Goal: Task Accomplishment & Management: Complete application form

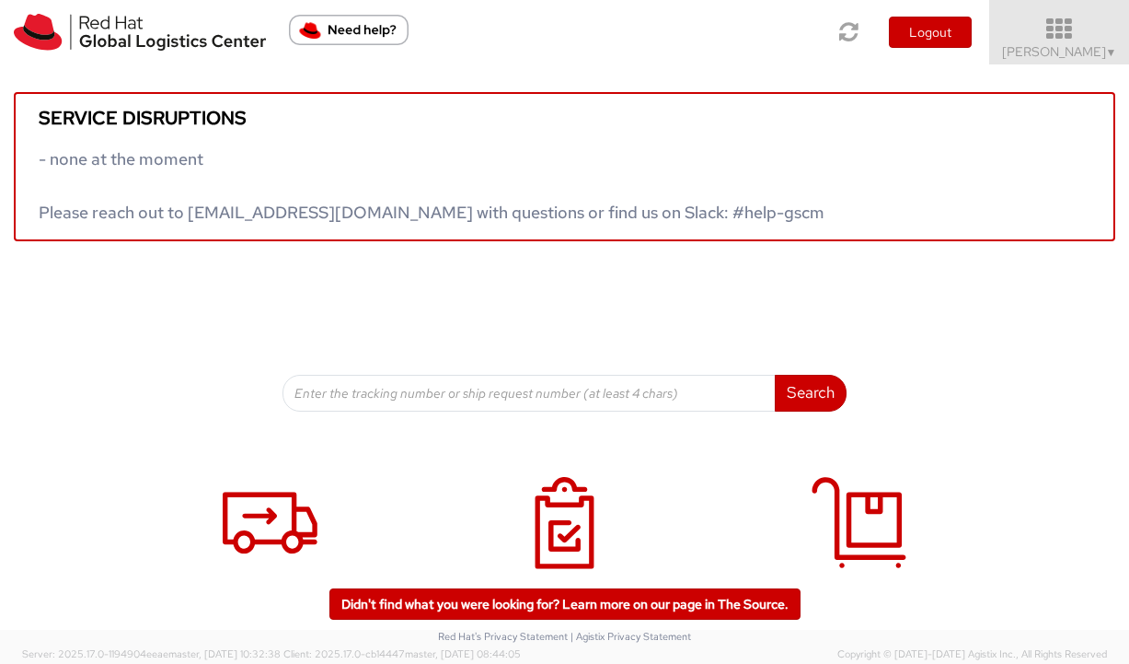
click at [1080, 35] on icon at bounding box center [1059, 30] width 161 height 26
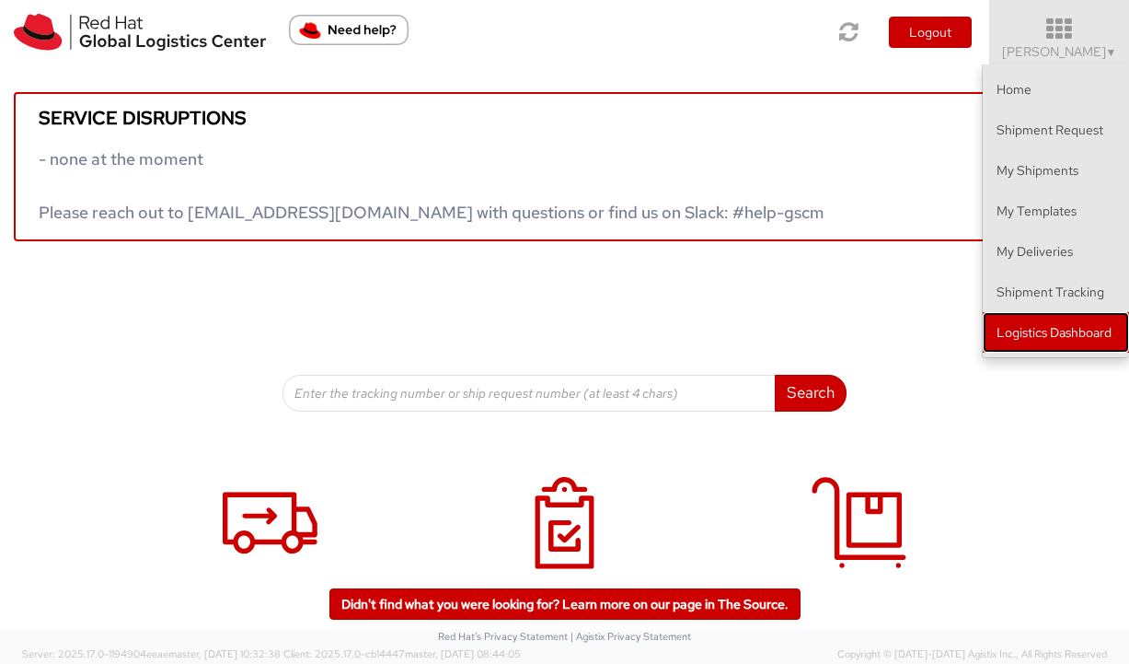
click at [1016, 328] on link "Logistics Dashboard" at bounding box center [1056, 332] width 146 height 40
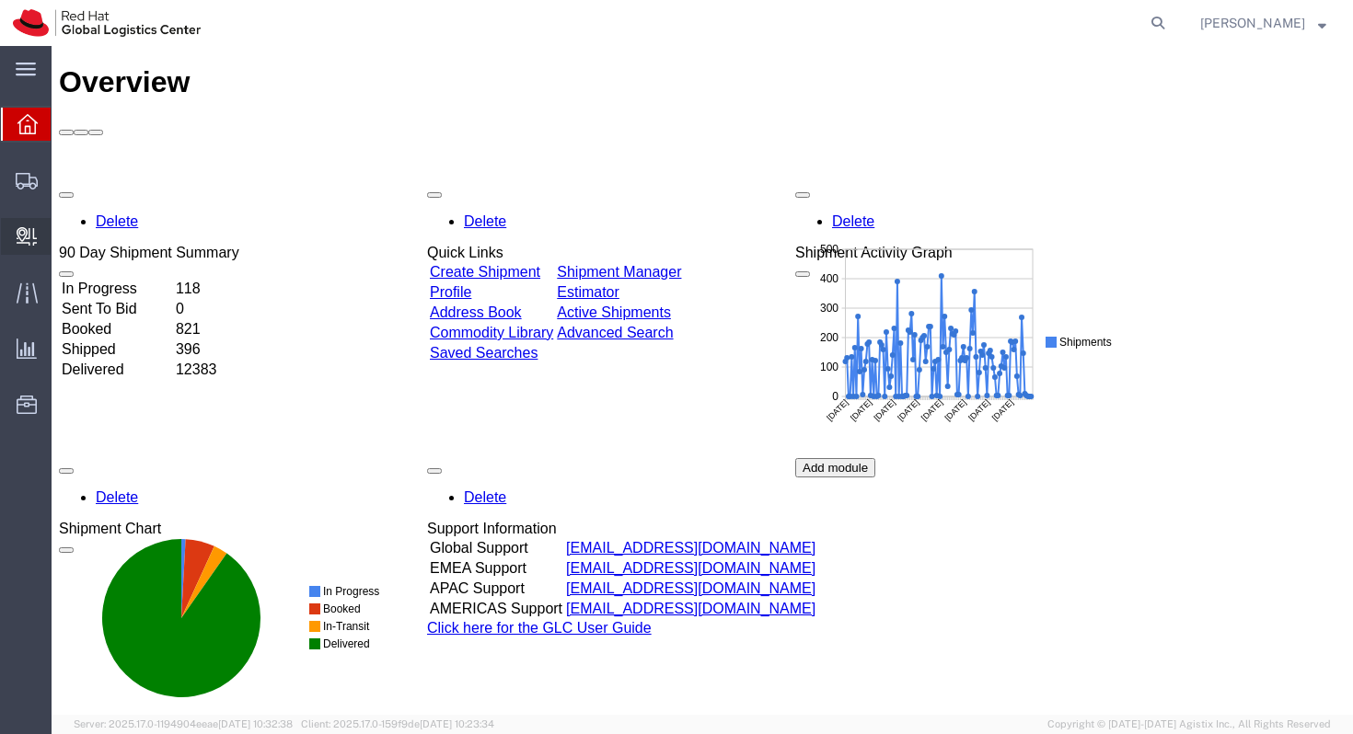
click at [0, 0] on span "Create Delivery" at bounding box center [0, 0] width 0 height 0
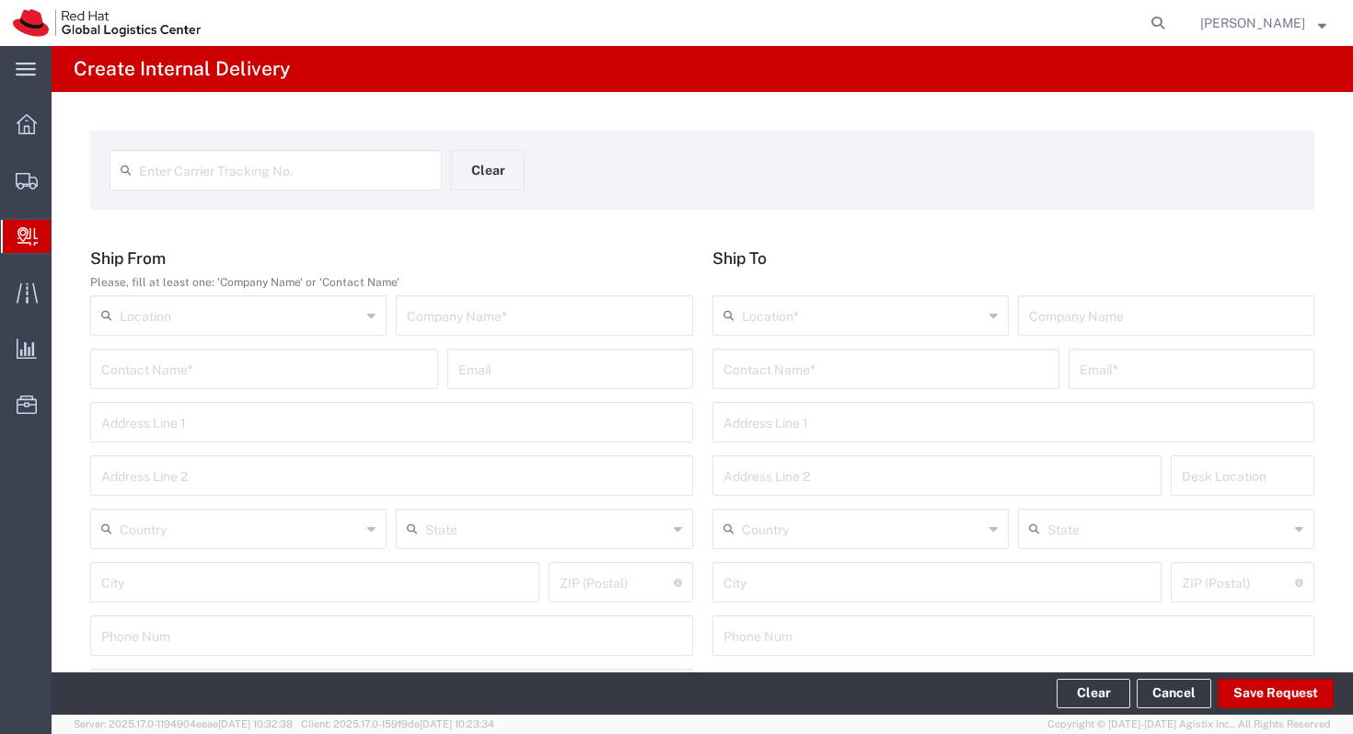
click at [264, 287] on div "Please, fill at least one: 'Company Name' or 'Contact Name'" at bounding box center [391, 282] width 603 height 17
click at [263, 302] on input "text" at bounding box center [240, 314] width 241 height 32
click at [263, 359] on span "RH - Sao Paulo" at bounding box center [238, 355] width 293 height 29
type input "RH - Sao Paulo"
type input "Red Hat Brasil Limitada"
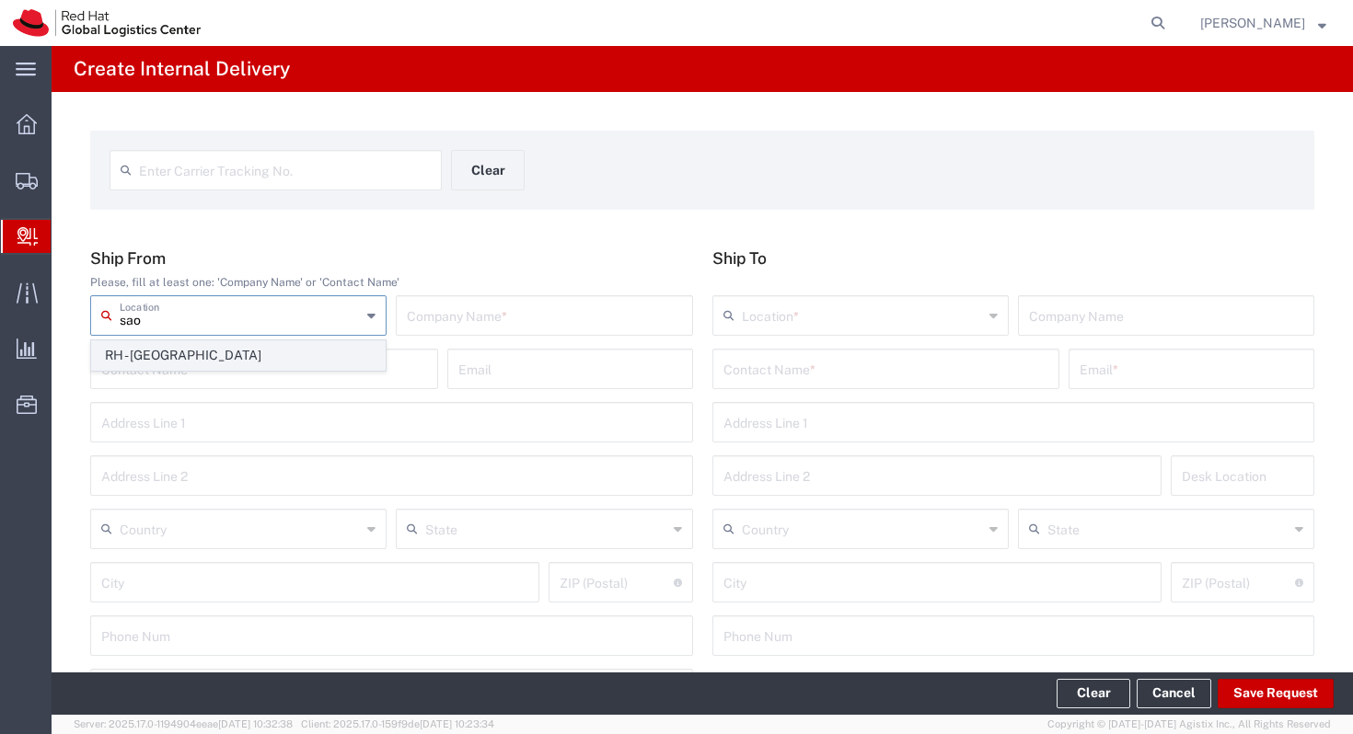
type input "Av. Brg. Faria Lima, 3732"
type input "Floor 24 and 25, Itaim Bibi"
type input "Brazil"
type input "SAO PAULO"
type input "04538-132"
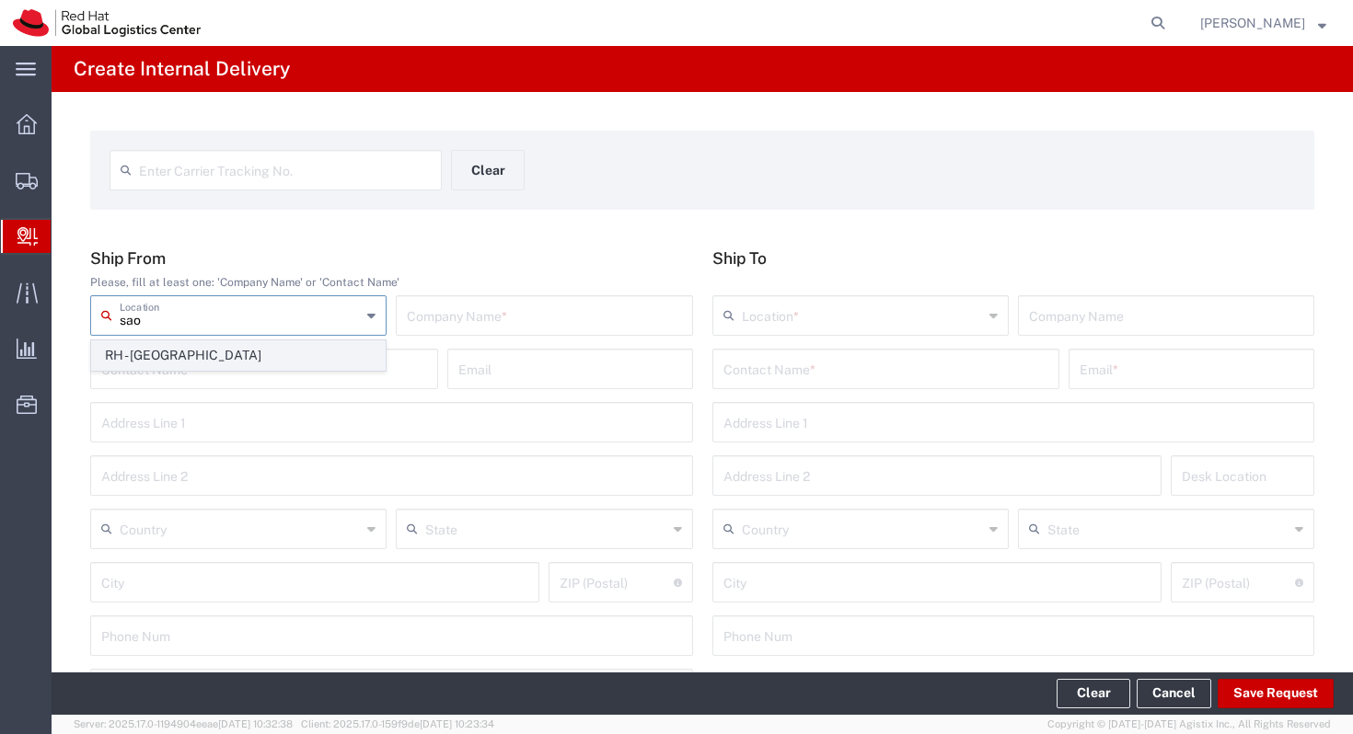
type input "000"
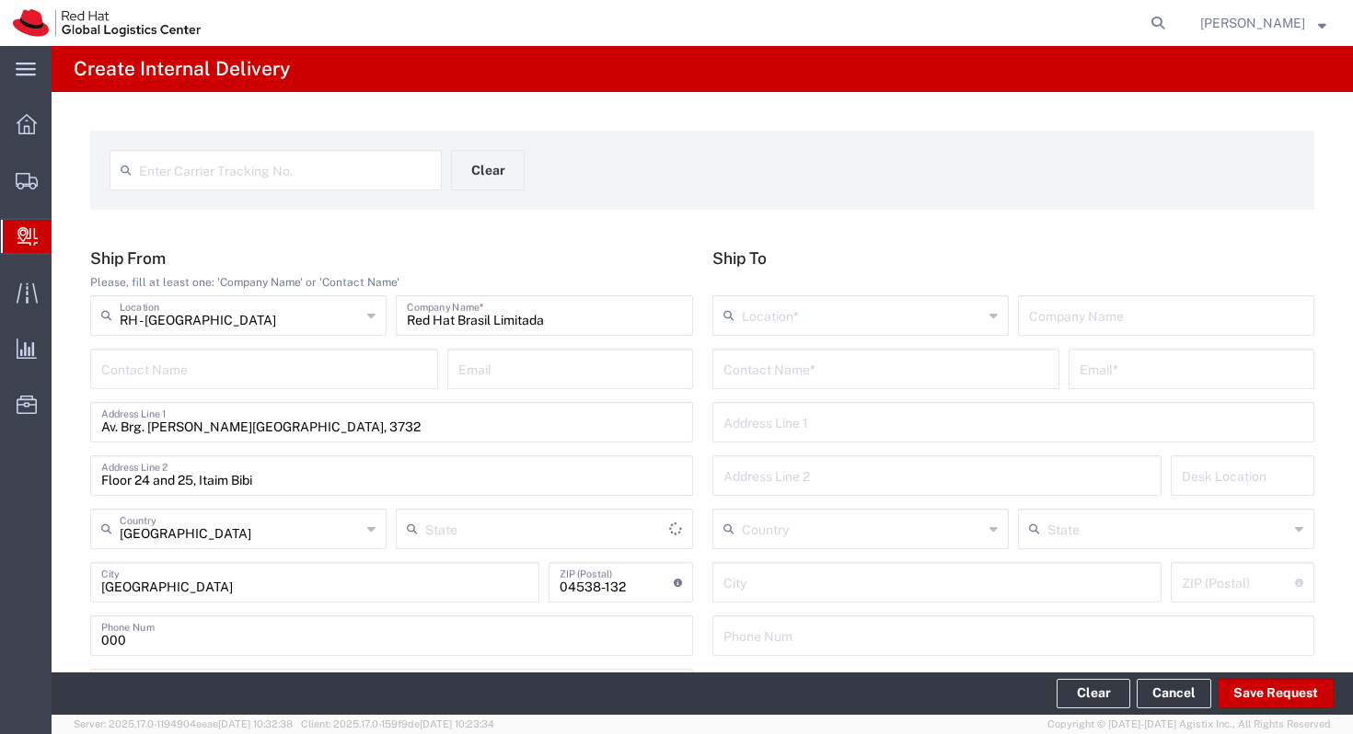
type input "São Paulo"
click at [797, 365] on input "text" at bounding box center [886, 368] width 326 height 32
type input "g"
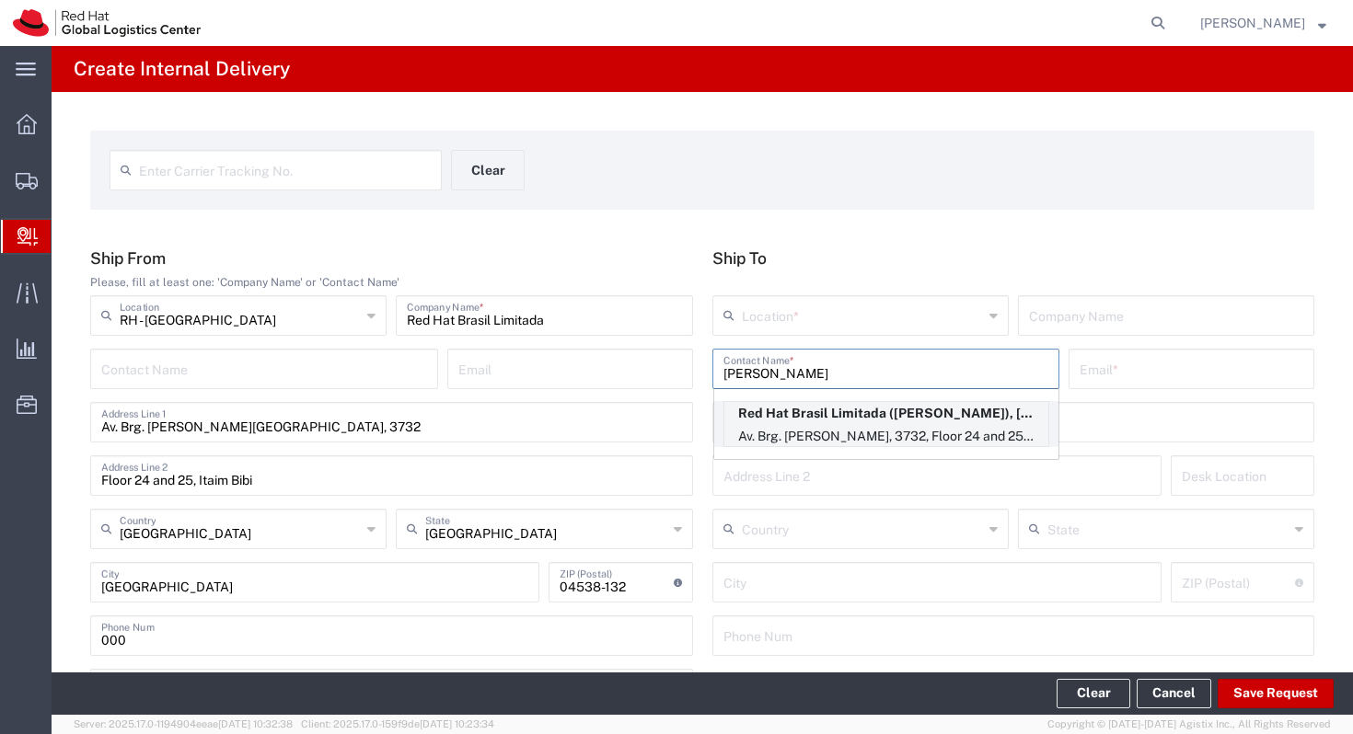
type input "giovanna"
click at [854, 440] on p "Av. Brg. Faria Lima, 3732, Floor 24 and 25, Itaim Bibi, FLEX, SAO PAULO, 27, 04…" at bounding box center [886, 436] width 324 height 23
type input "RH - Sao Paulo"
type input "Red Hat Brasil Limitada"
type input "Giovanna Pessoa"
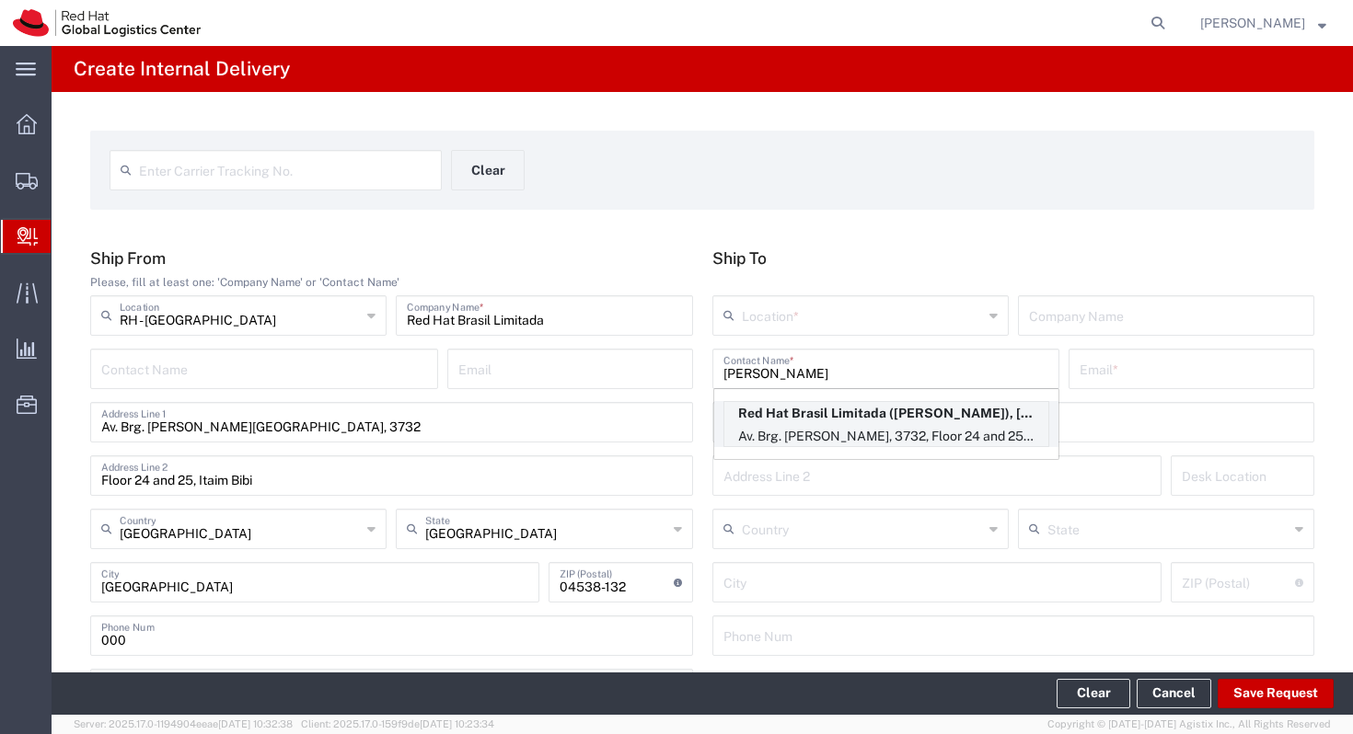
type input "gpessoa@redhat.com"
type input "Av. Brg. Faria Lima, 3732"
type input "Floor 24 and 25, Itaim Bibi"
type input "FLEX"
type input "Brazil"
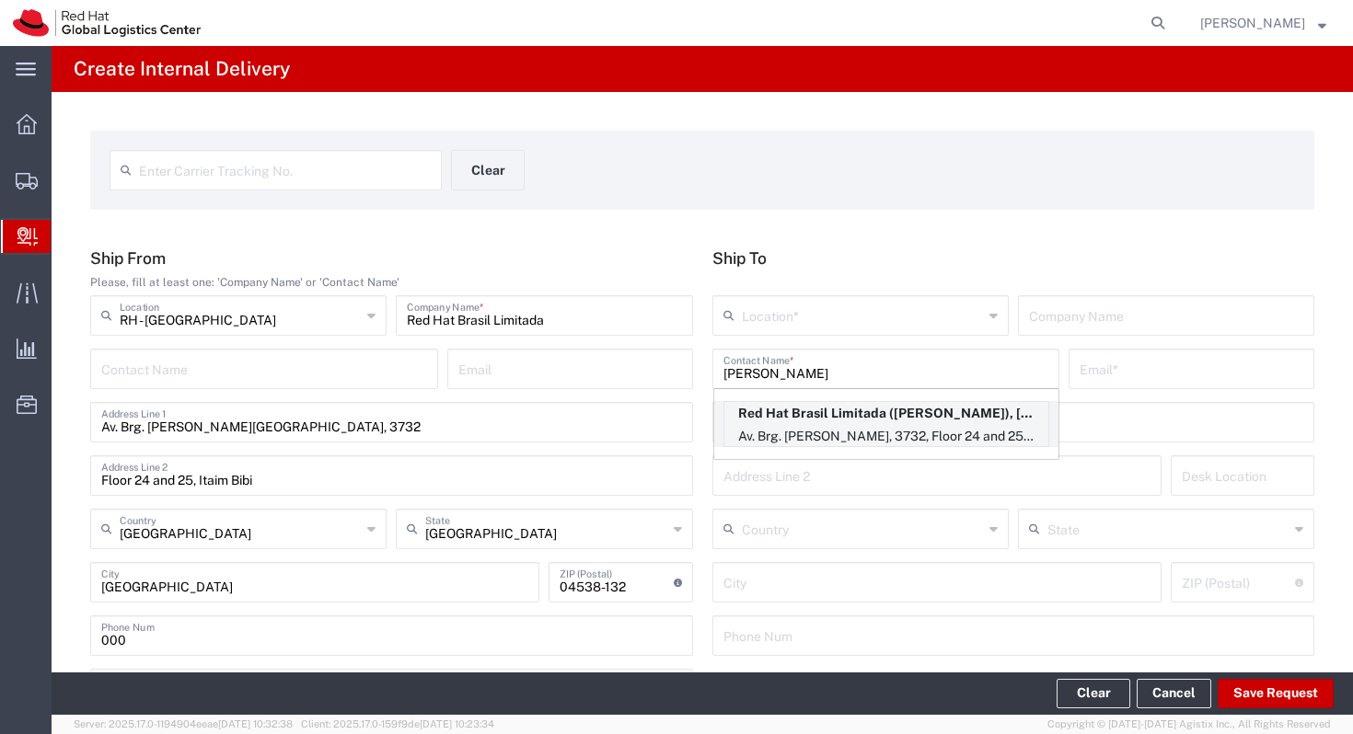
type input "SAO PAULO"
type input "04538-132"
type input "551135296077"
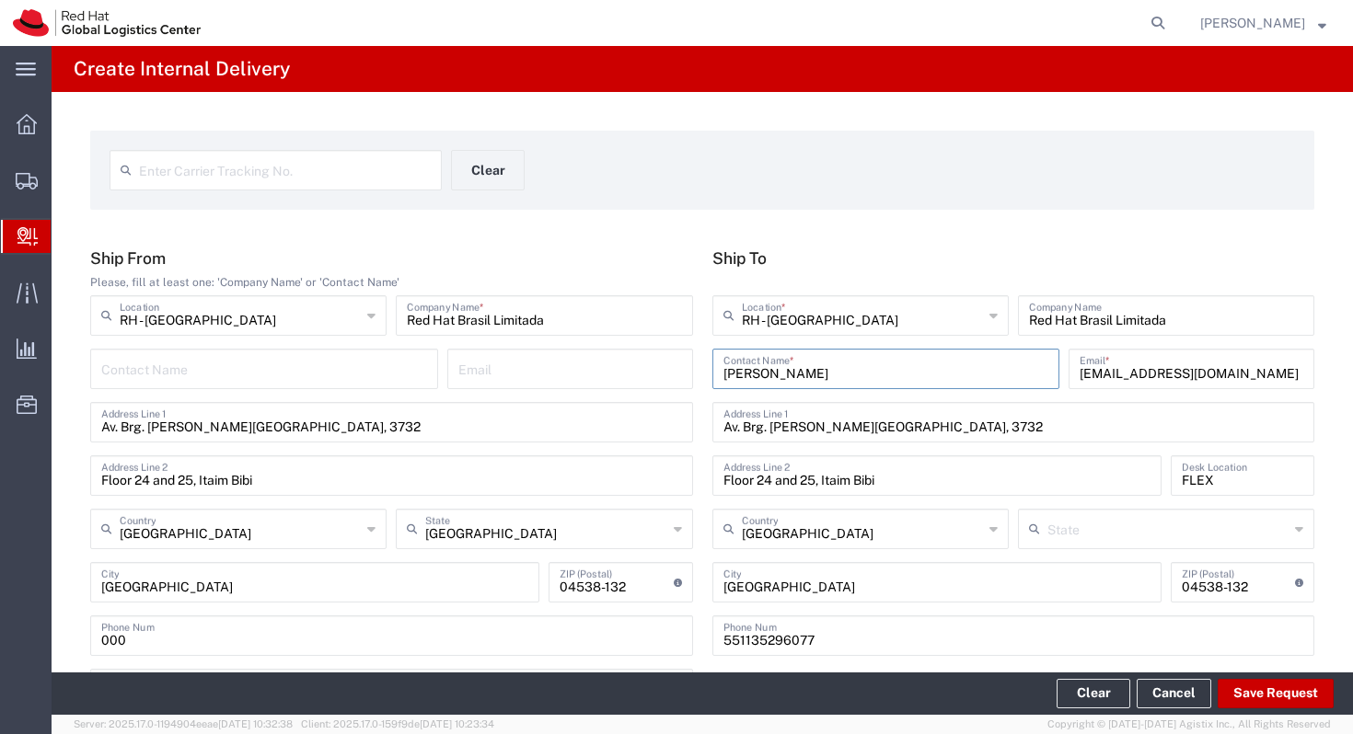
type input "São Paulo"
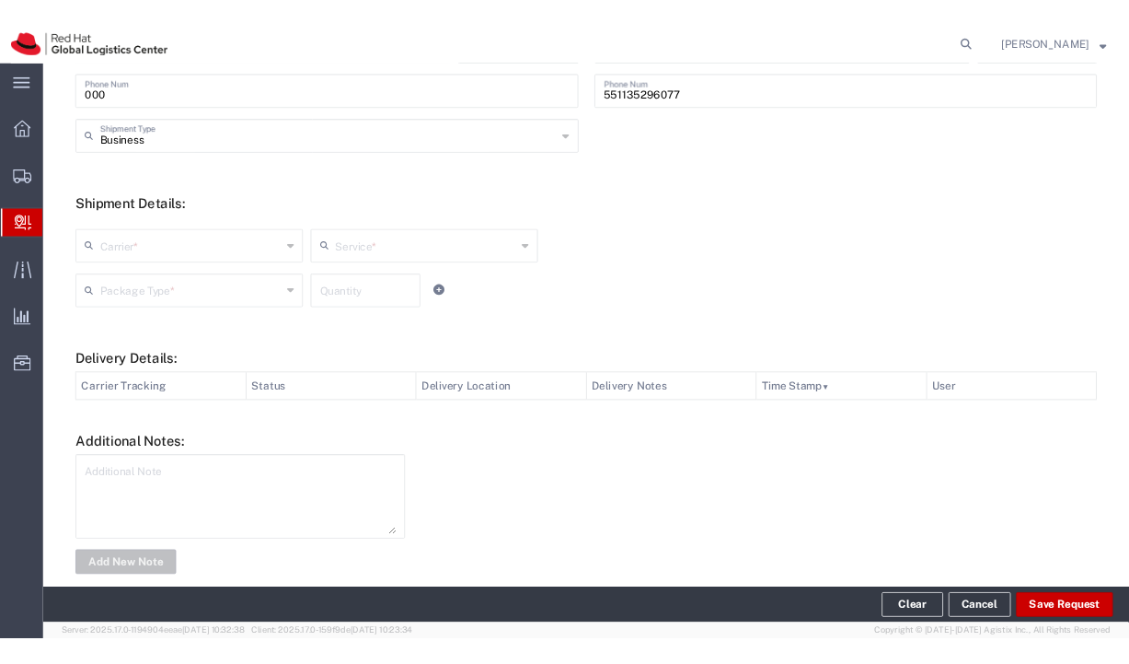
scroll to position [583, 0]
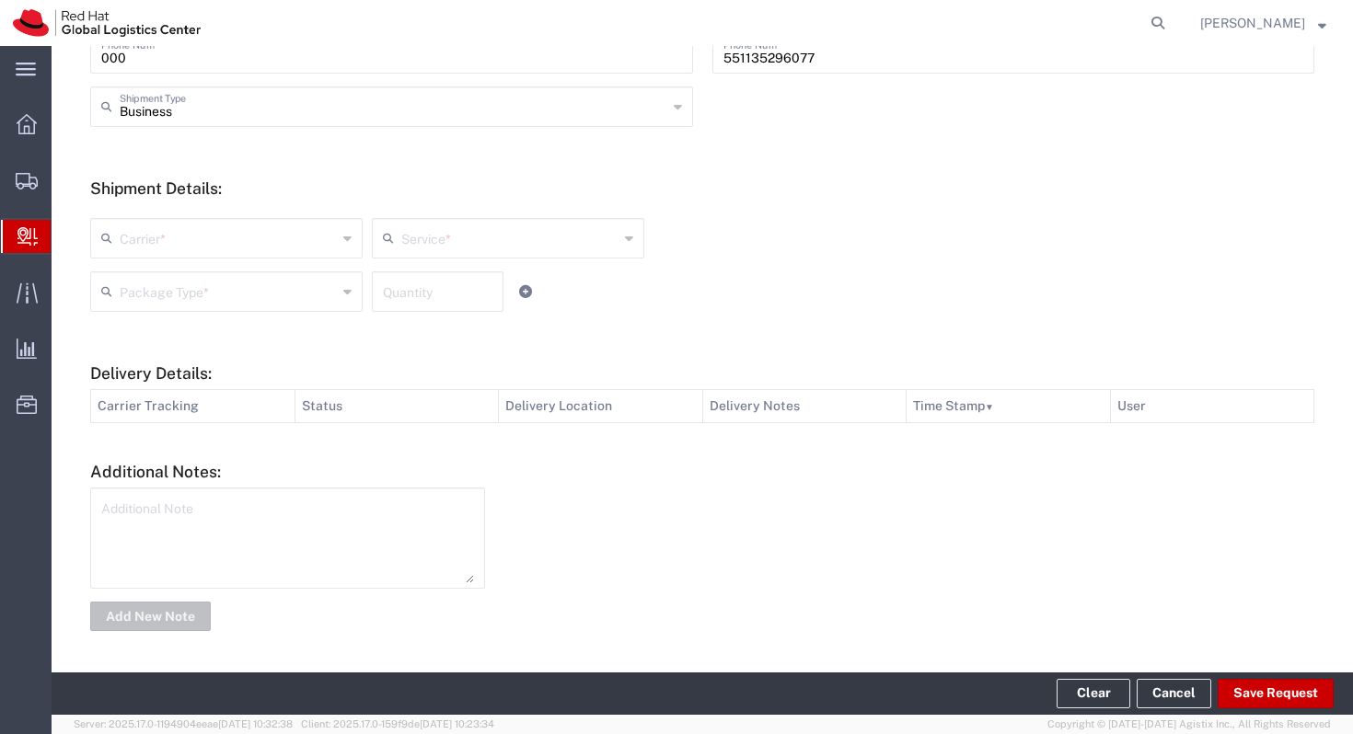
click at [307, 225] on input "text" at bounding box center [228, 237] width 217 height 32
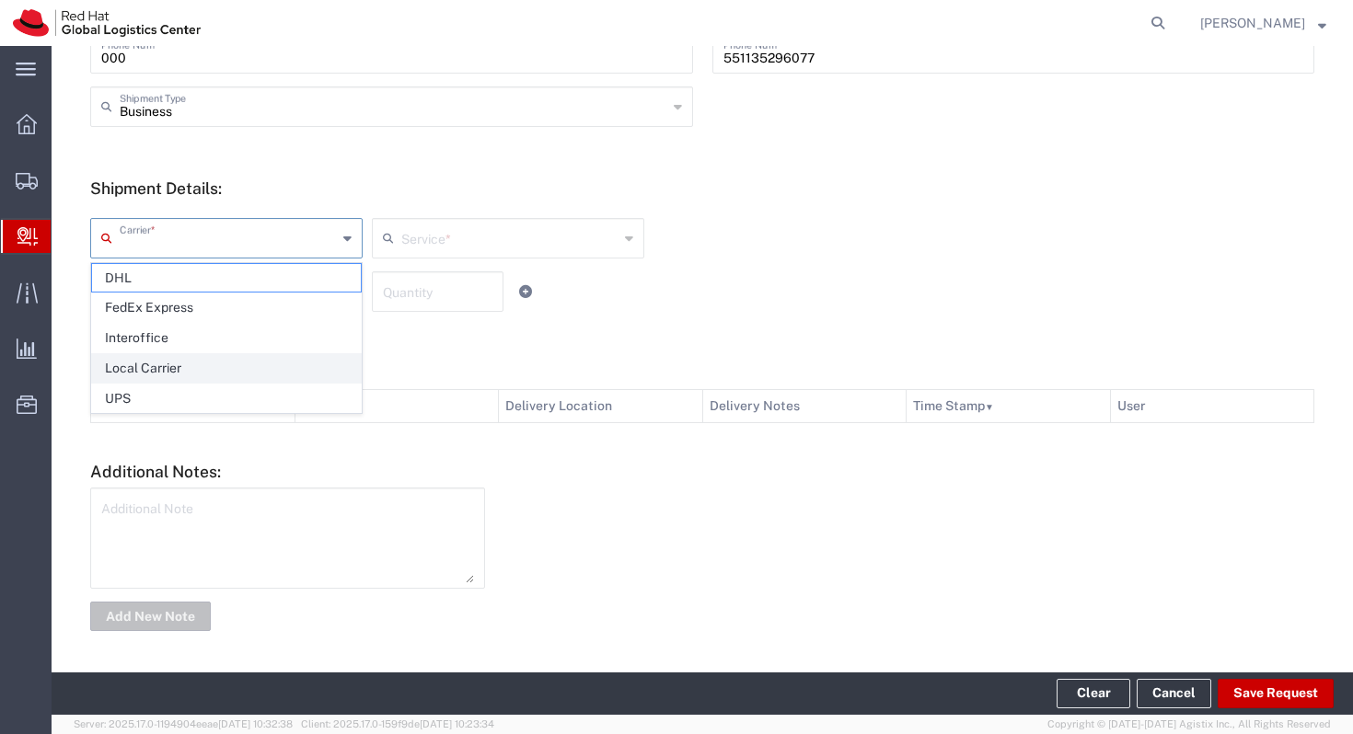
click at [239, 358] on span "Local Carrier" at bounding box center [226, 368] width 269 height 29
type input "Local Carrier"
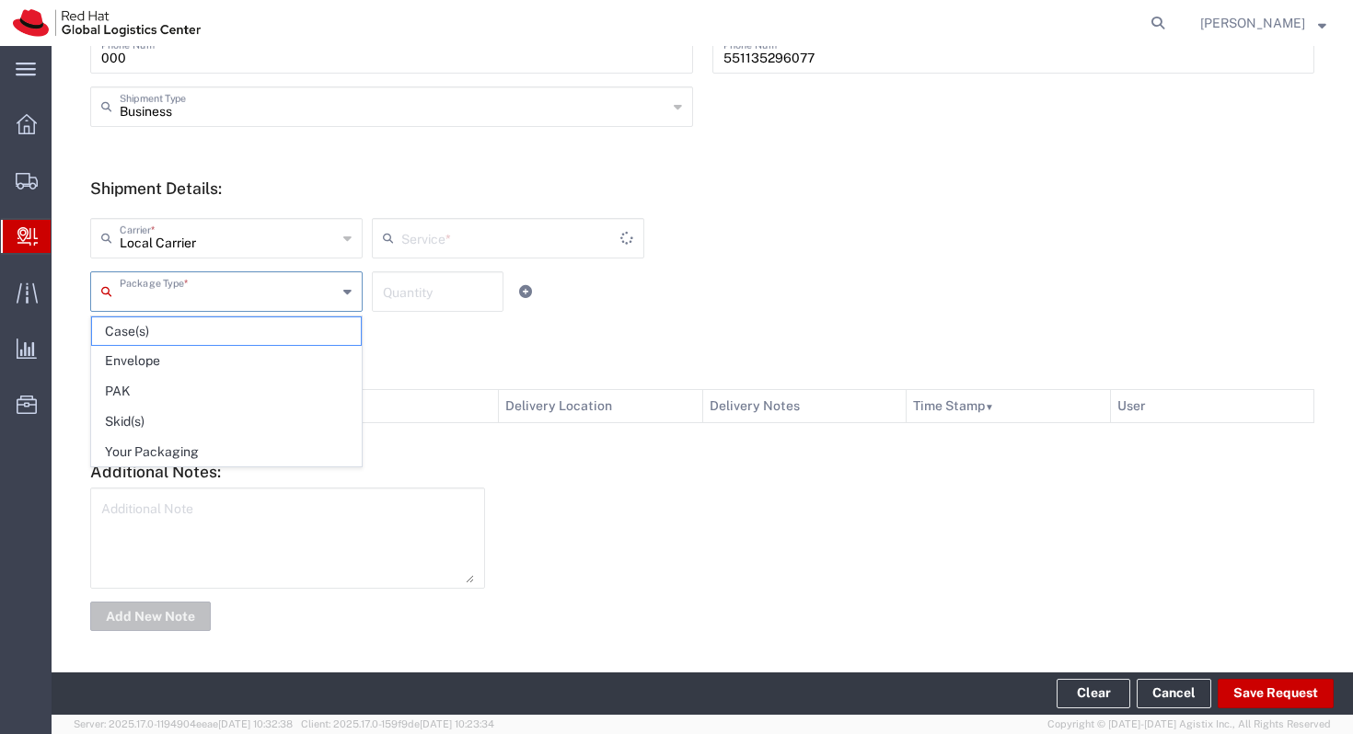
click at [252, 304] on input "text" at bounding box center [228, 290] width 217 height 32
type input "Local_Ground"
click at [241, 367] on span "Envelope" at bounding box center [226, 361] width 269 height 29
type input "Envelope"
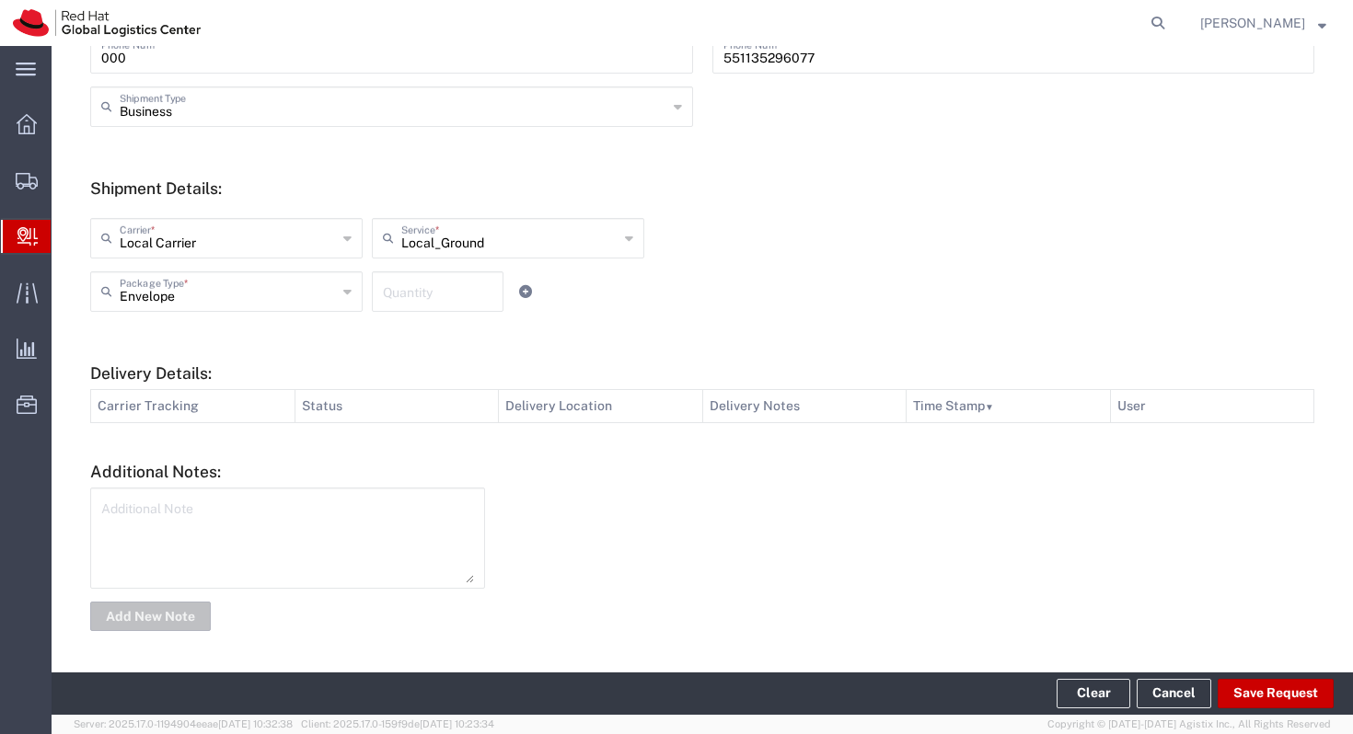
click at [248, 507] on textarea at bounding box center [287, 538] width 373 height 90
type textarea "C"
type textarea "Cartão de benefício"
click at [180, 607] on button "Add New Note" at bounding box center [150, 616] width 121 height 29
click at [1128, 663] on button "Save Request" at bounding box center [1276, 693] width 116 height 29
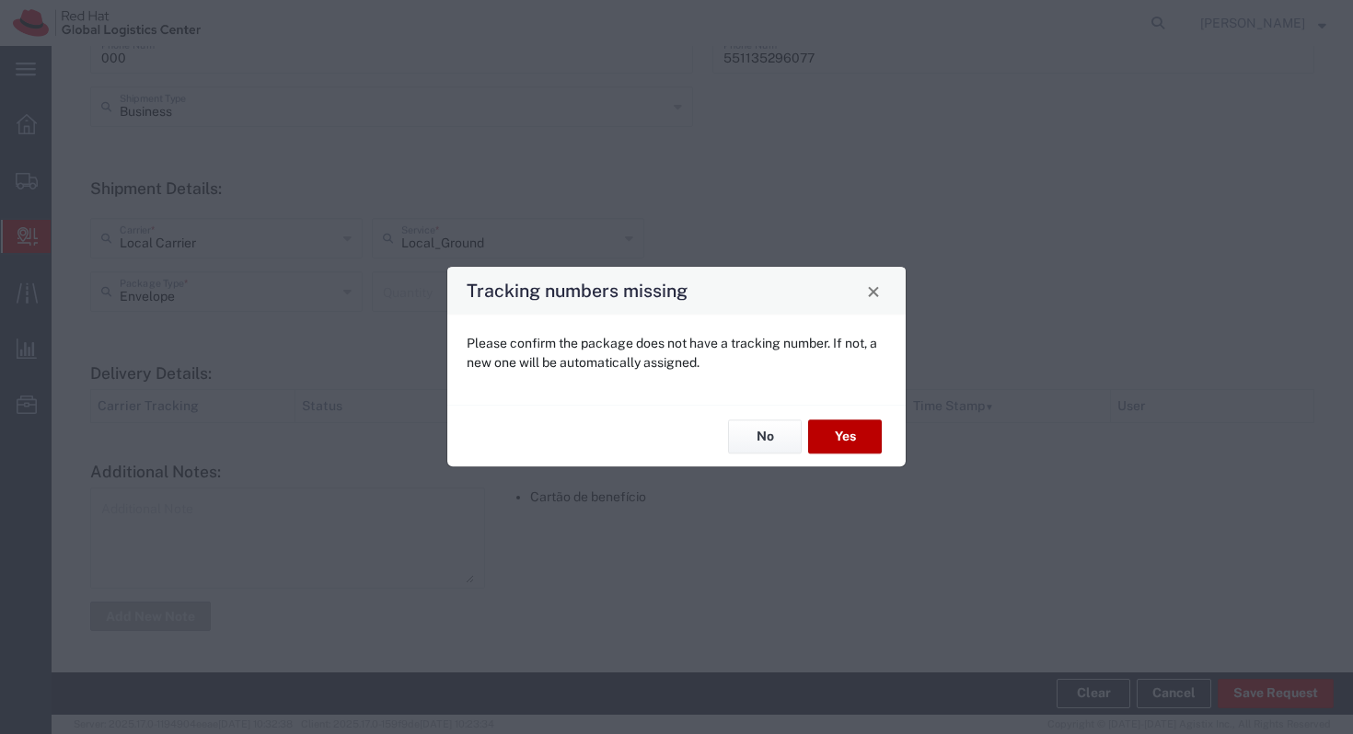
click at [844, 427] on button "Yes" at bounding box center [845, 437] width 74 height 34
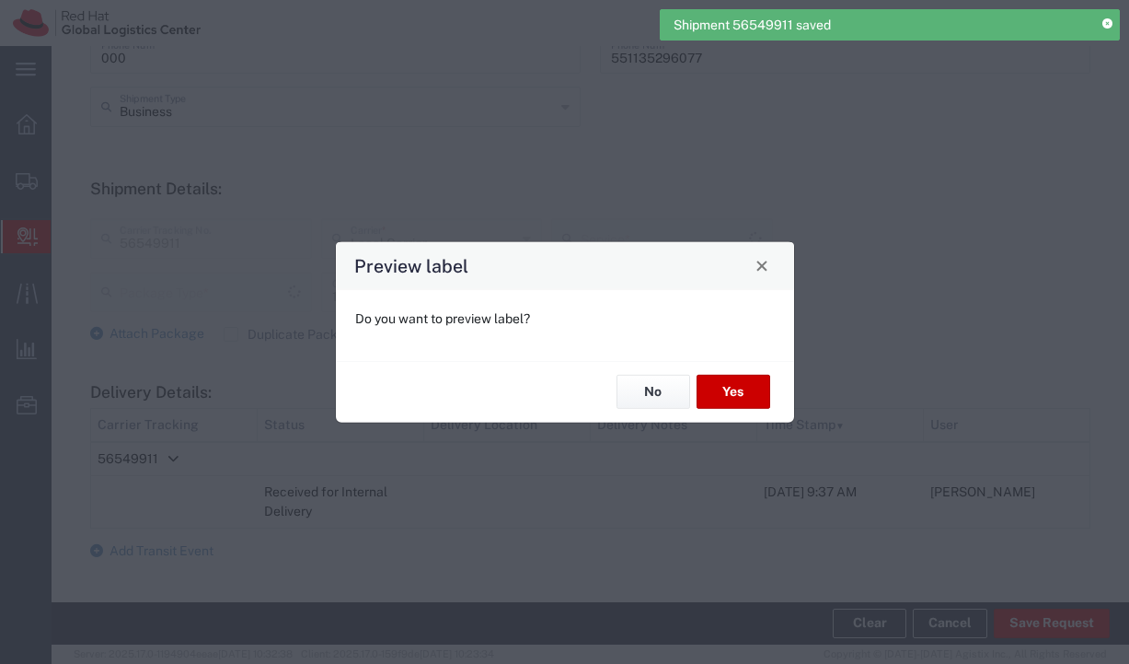
type input "Local_Ground"
type input "Envelope"
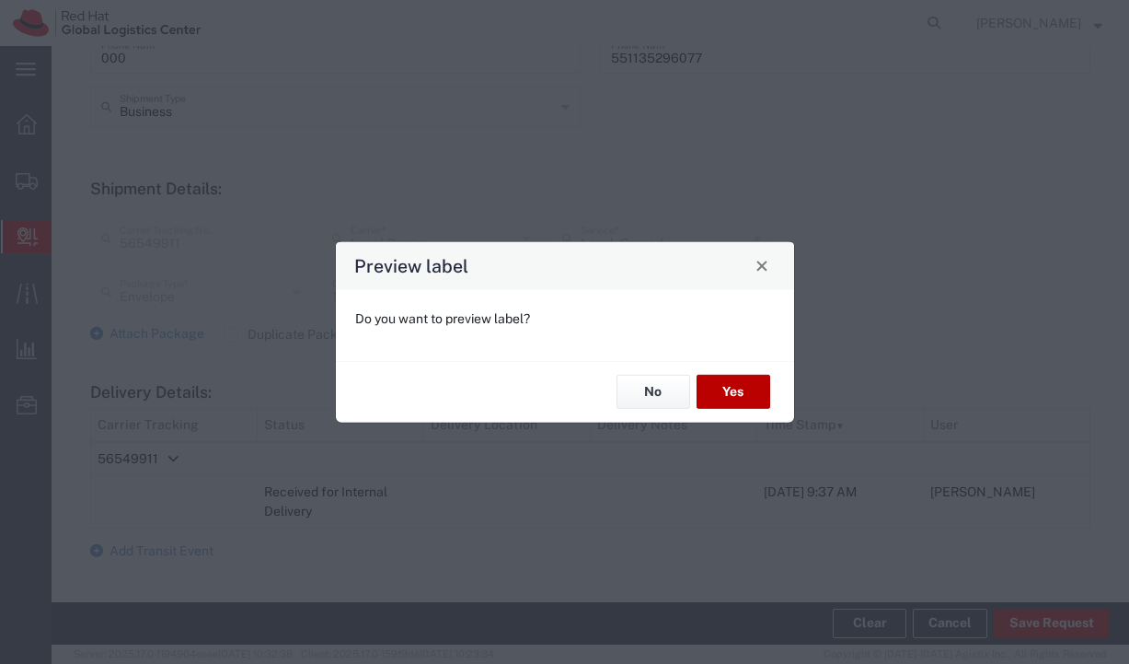
click at [719, 386] on button "Yes" at bounding box center [734, 392] width 74 height 34
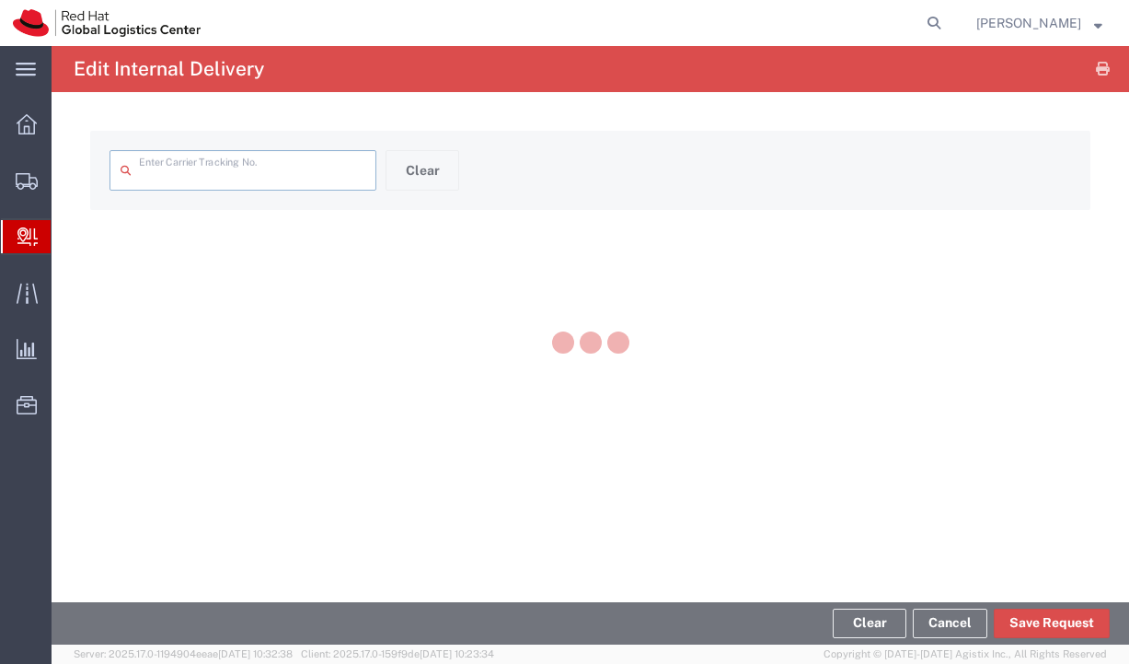
type input "56549911"
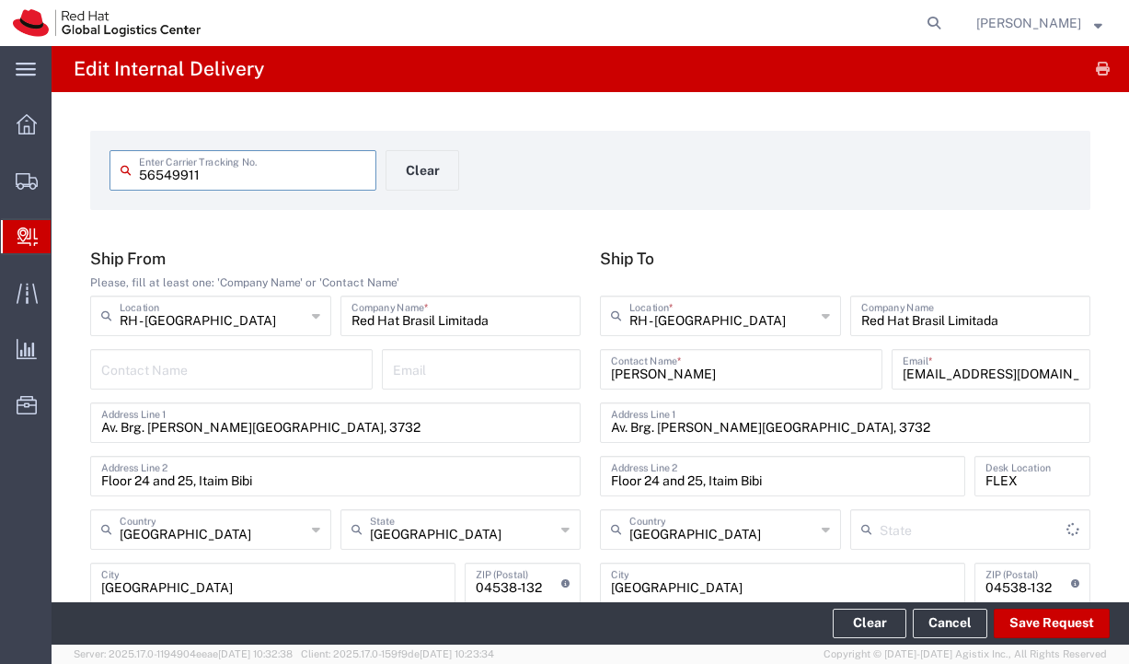
type input "São Paulo"
